Goal: Task Accomplishment & Management: Manage account settings

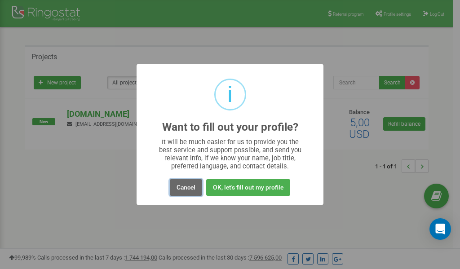
click at [185, 186] on button "Cancel" at bounding box center [186, 187] width 32 height 17
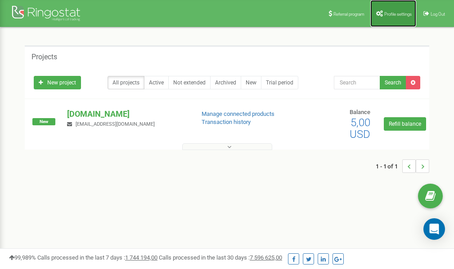
click at [392, 17] on link "Profile settings" at bounding box center [393, 13] width 46 height 27
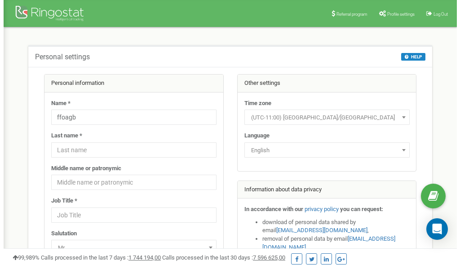
scroll to position [45, 0]
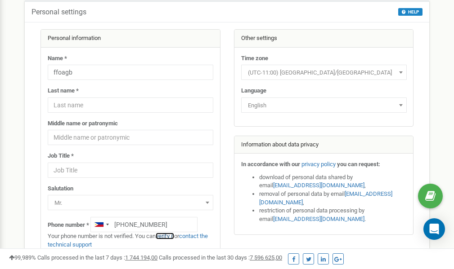
click at [169, 236] on link "verify it" at bounding box center [165, 236] width 18 height 7
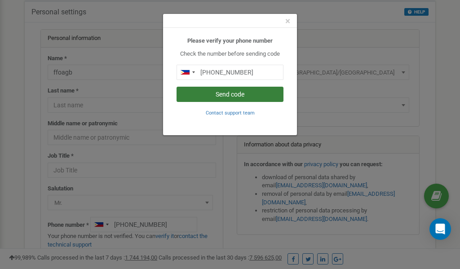
click at [224, 95] on button "Send code" at bounding box center [230, 94] width 107 height 15
